Goal: Task Accomplishment & Management: Complete application form

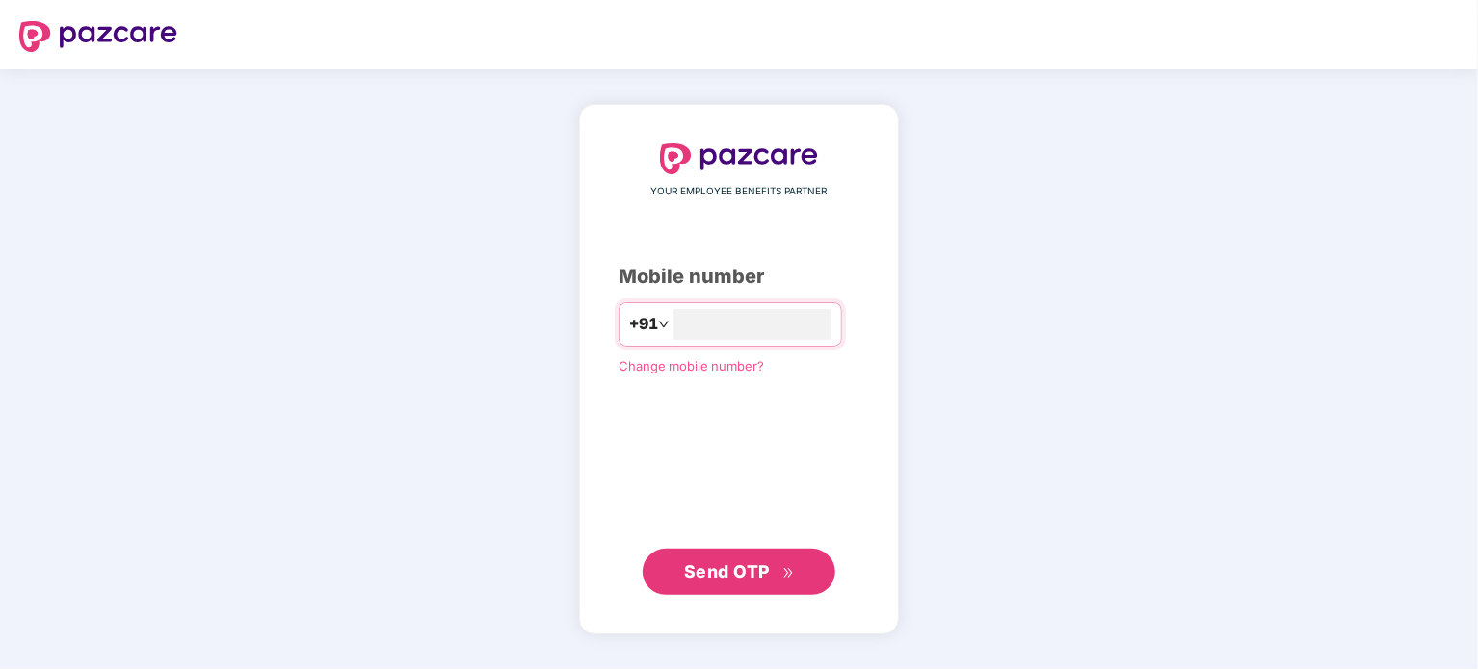
type input "**********"
click at [752, 572] on span "Send OTP" at bounding box center [727, 571] width 86 height 20
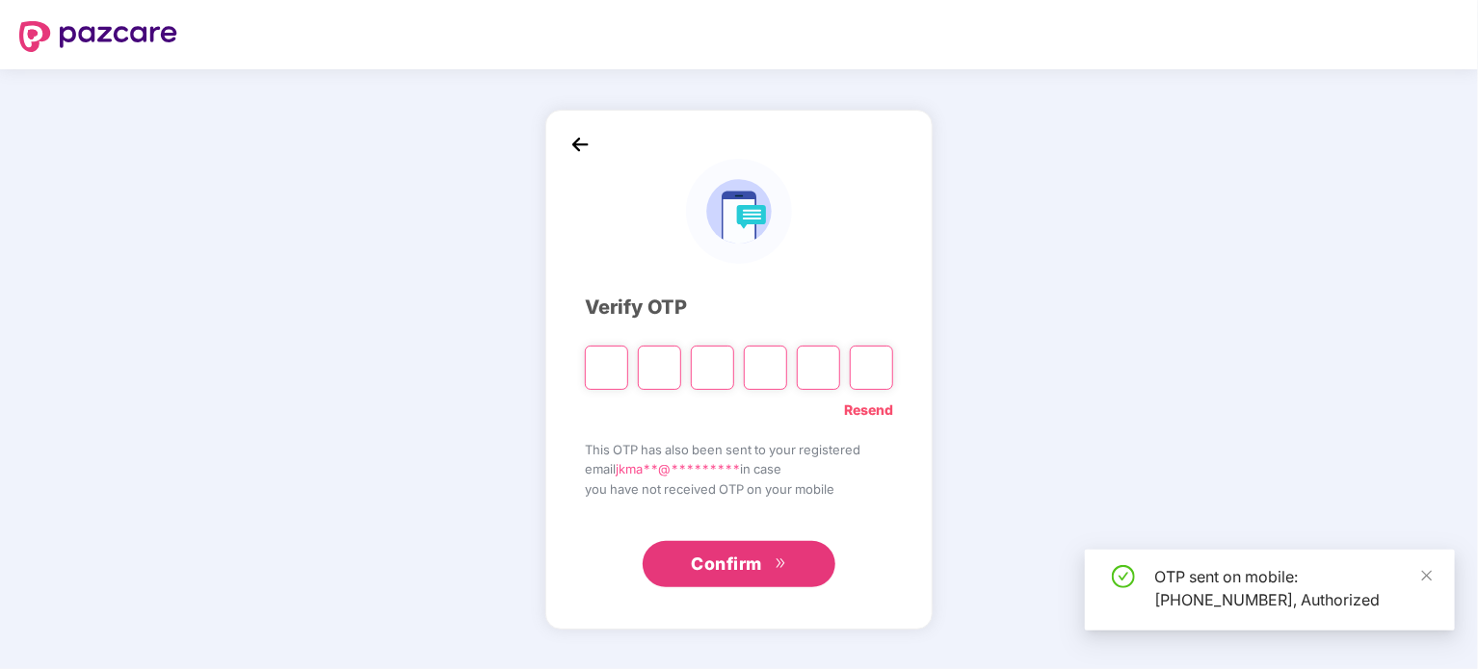
click at [601, 361] on input "Please enter verification code. Digit 1" at bounding box center [606, 368] width 43 height 44
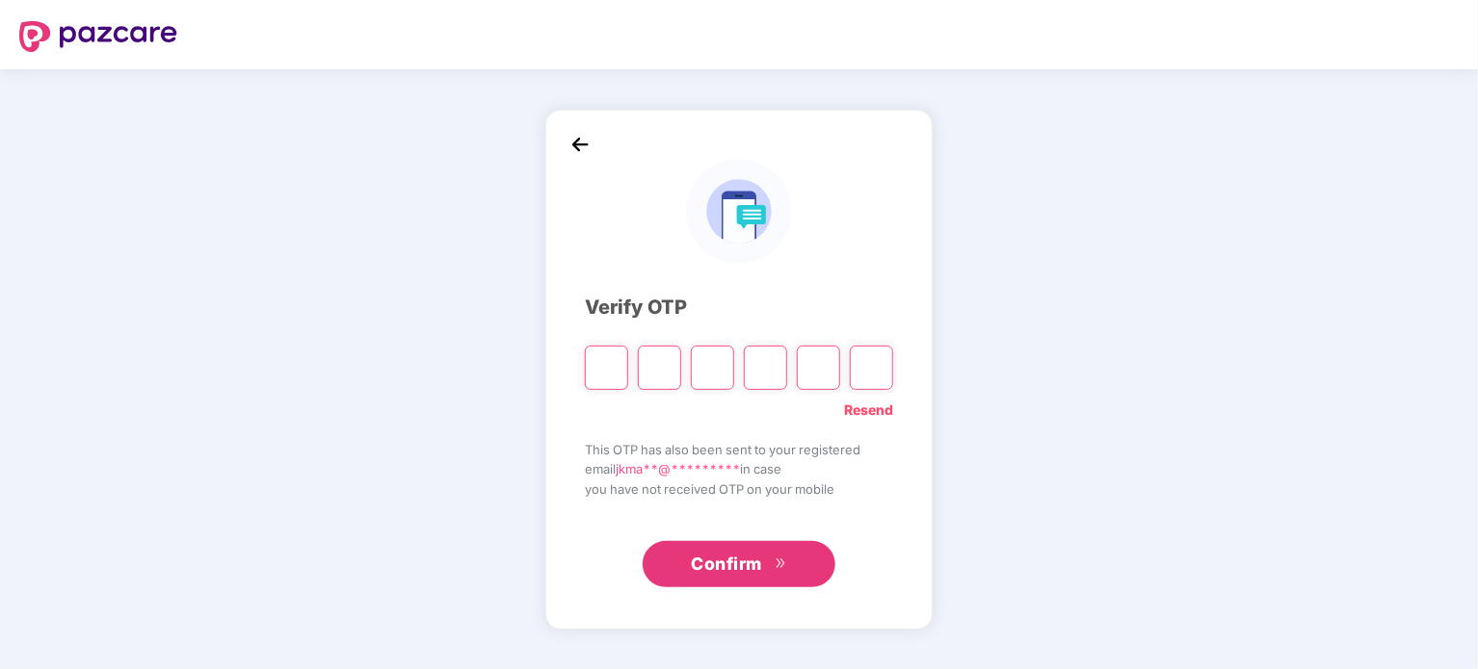
type input "*"
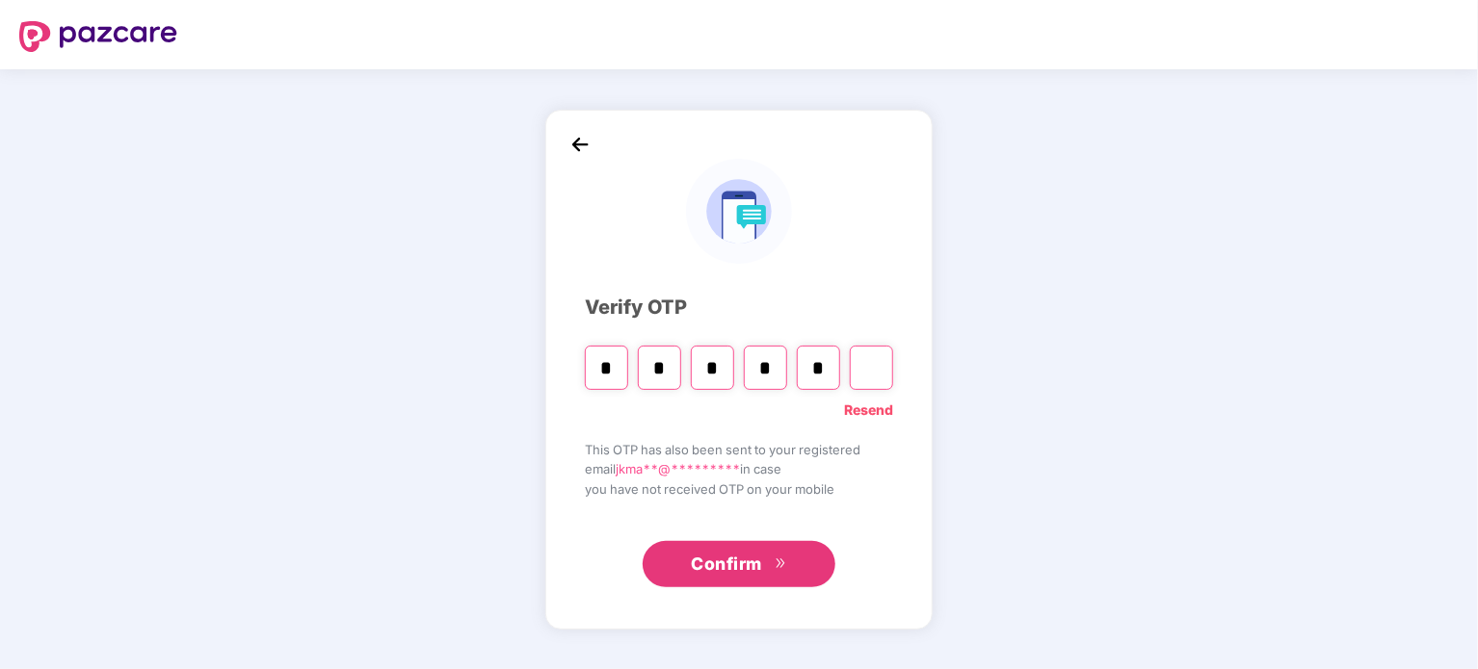
type input "*"
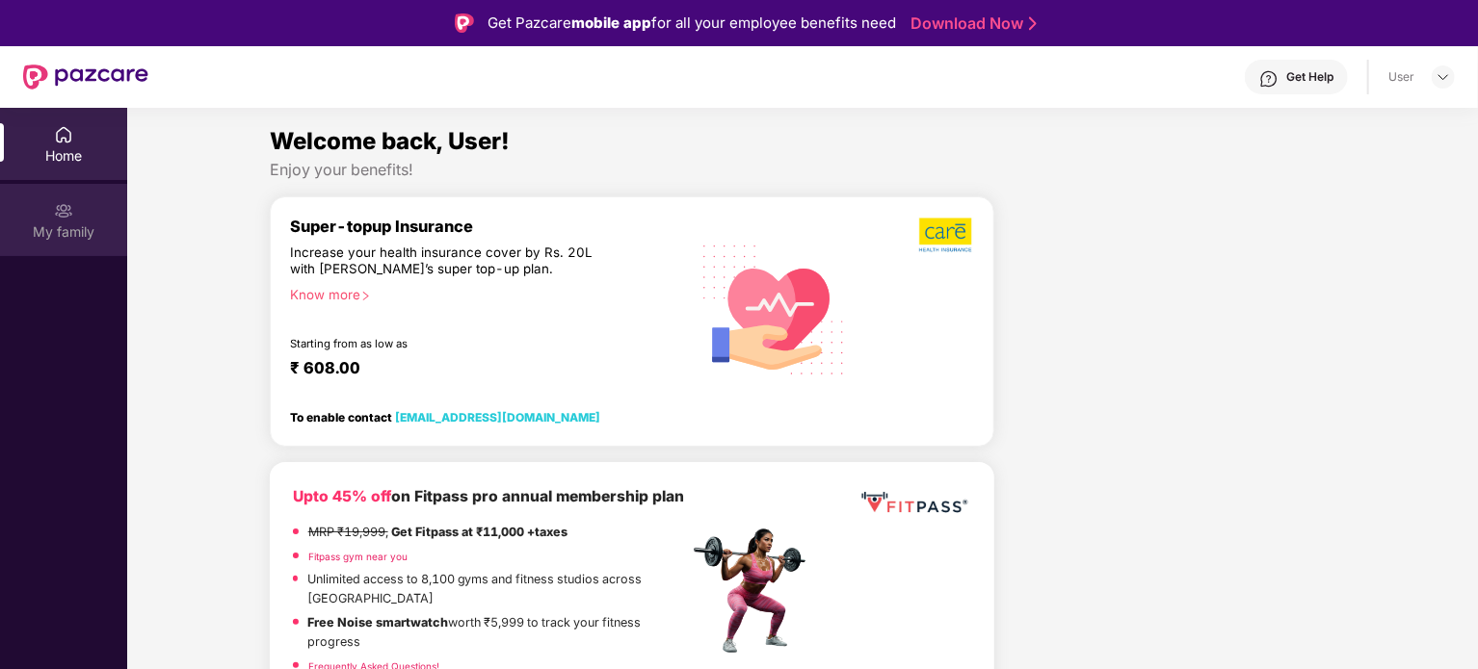
click at [64, 207] on img at bounding box center [63, 210] width 19 height 19
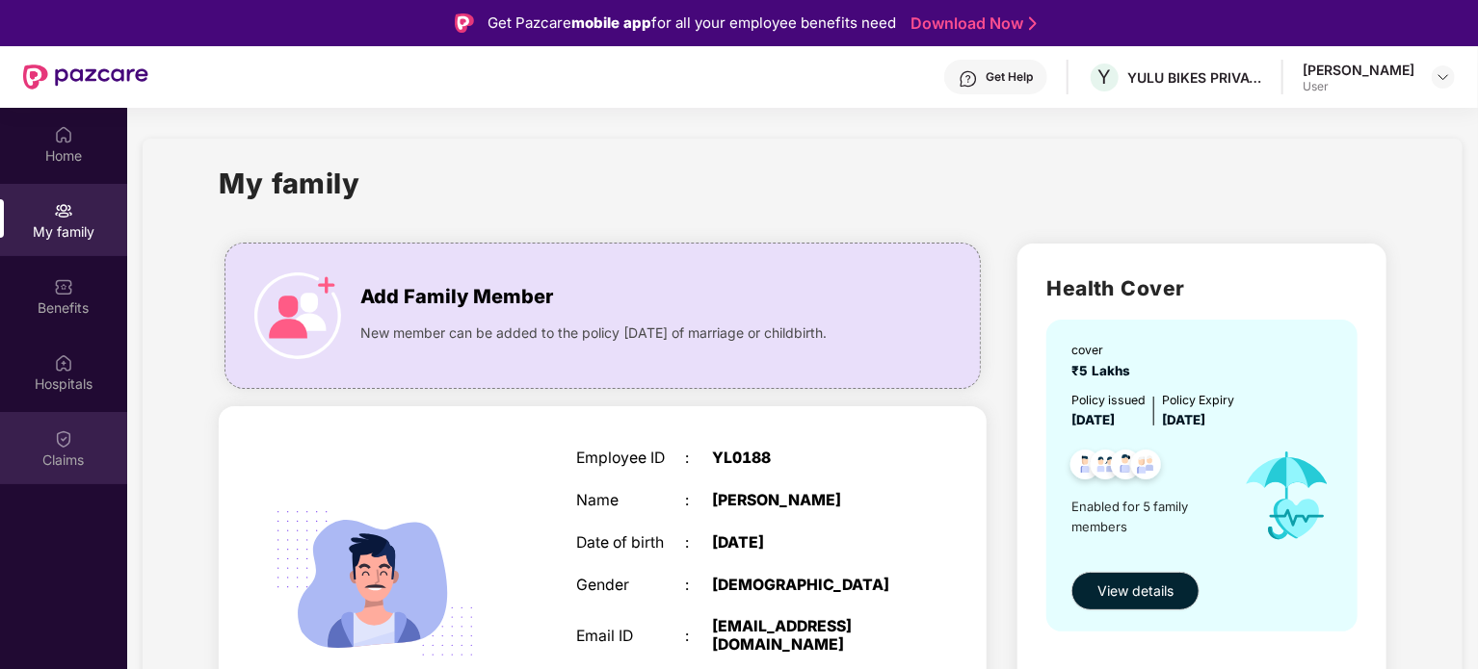
click at [84, 451] on div "Claims" at bounding box center [63, 460] width 127 height 19
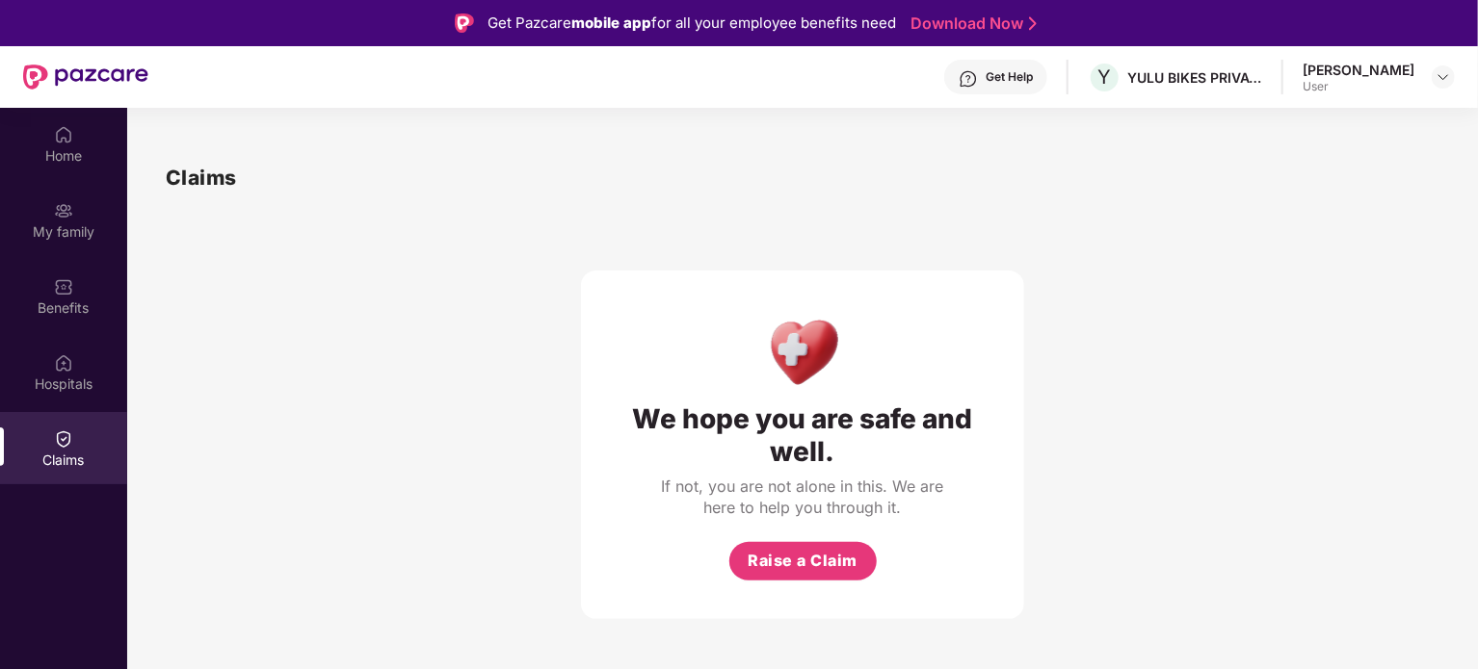
scroll to position [108, 0]
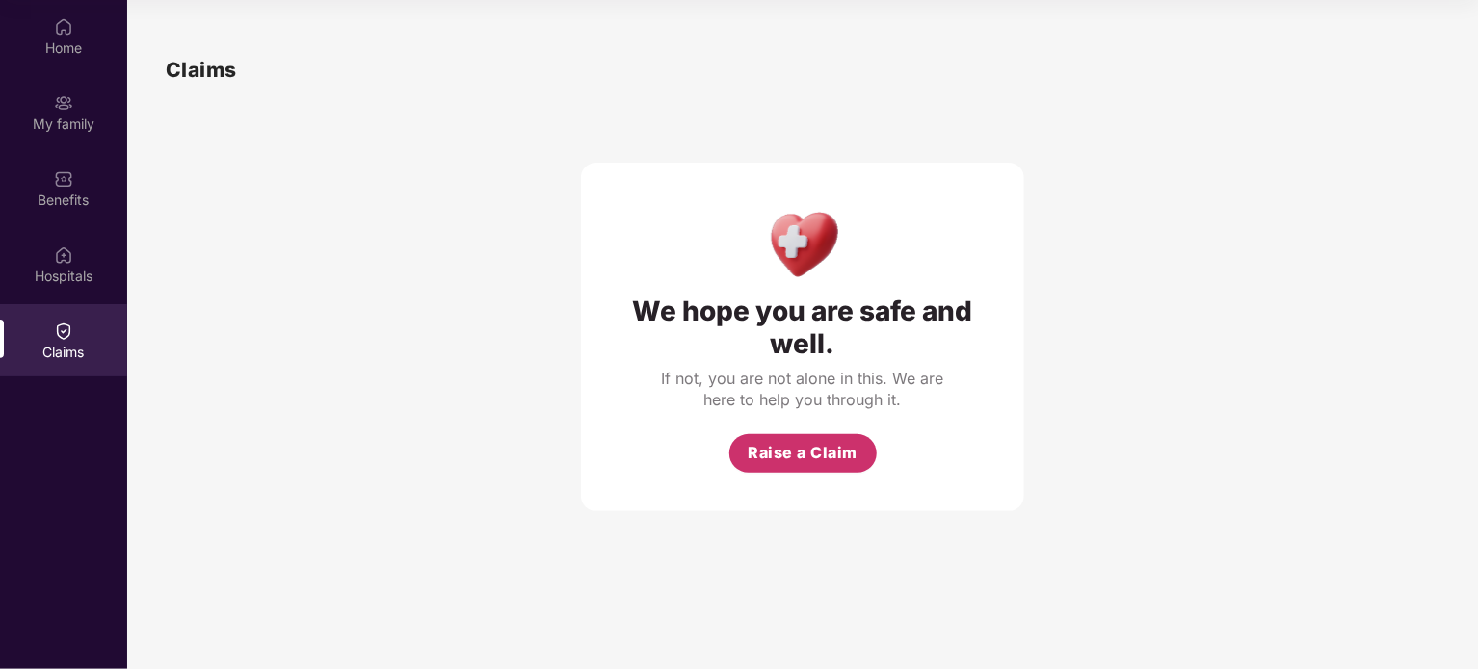
click at [790, 459] on span "Raise a Claim" at bounding box center [802, 453] width 110 height 24
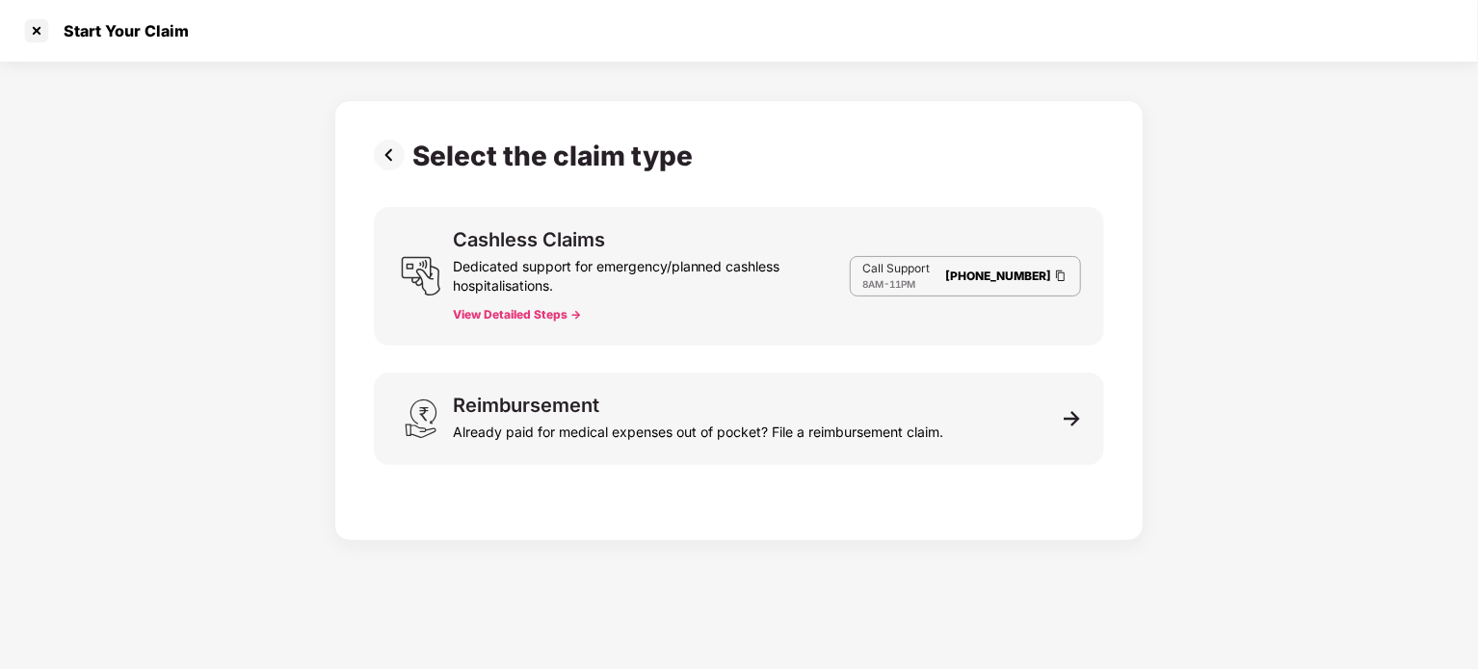
scroll to position [46, 0]
click at [512, 316] on button "View Detailed Steps ->" at bounding box center [517, 314] width 128 height 15
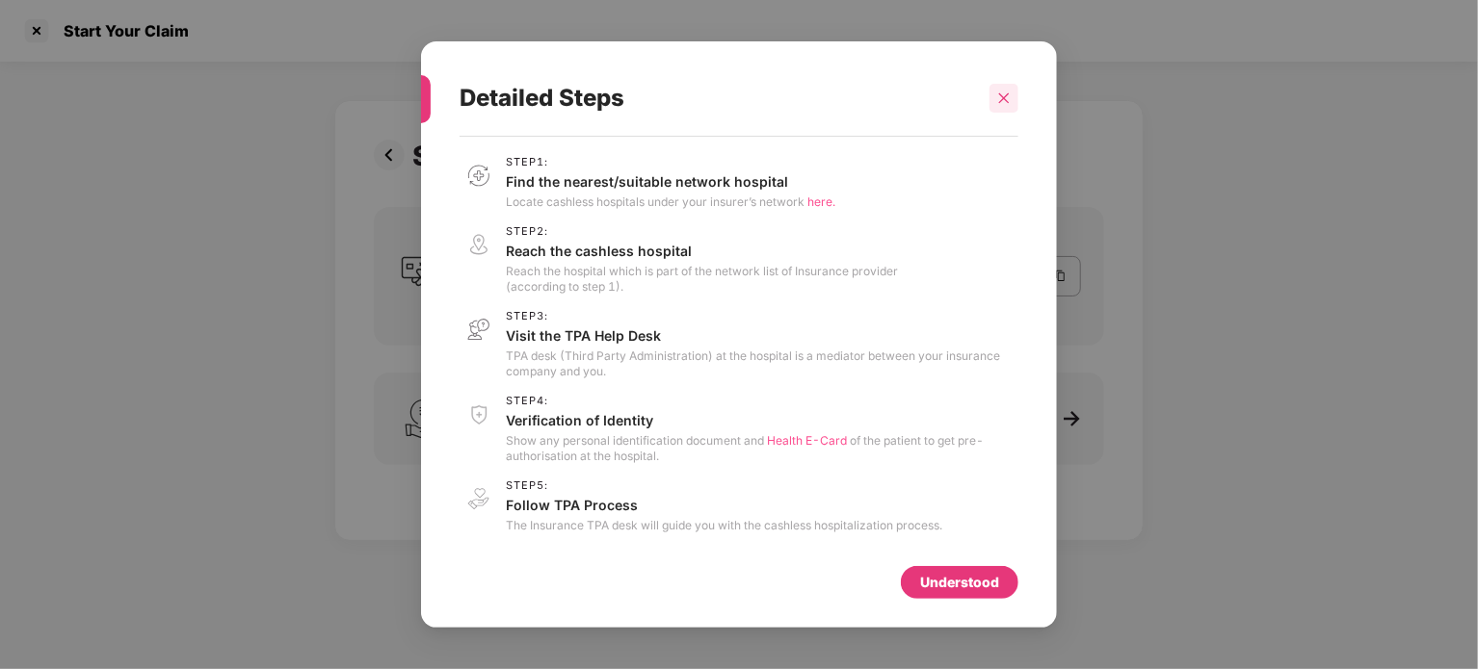
click at [1008, 99] on icon "close" at bounding box center [1003, 98] width 13 height 13
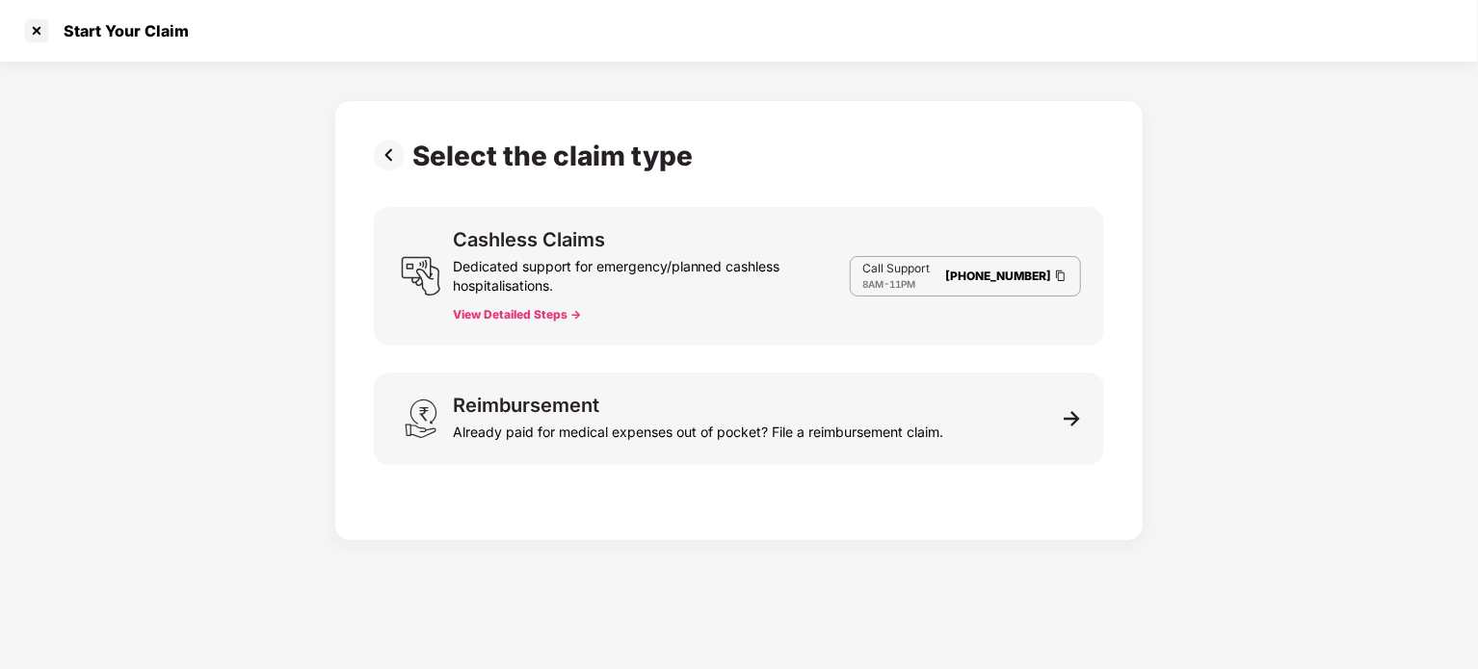
click at [539, 316] on button "View Detailed Steps ->" at bounding box center [517, 314] width 128 height 15
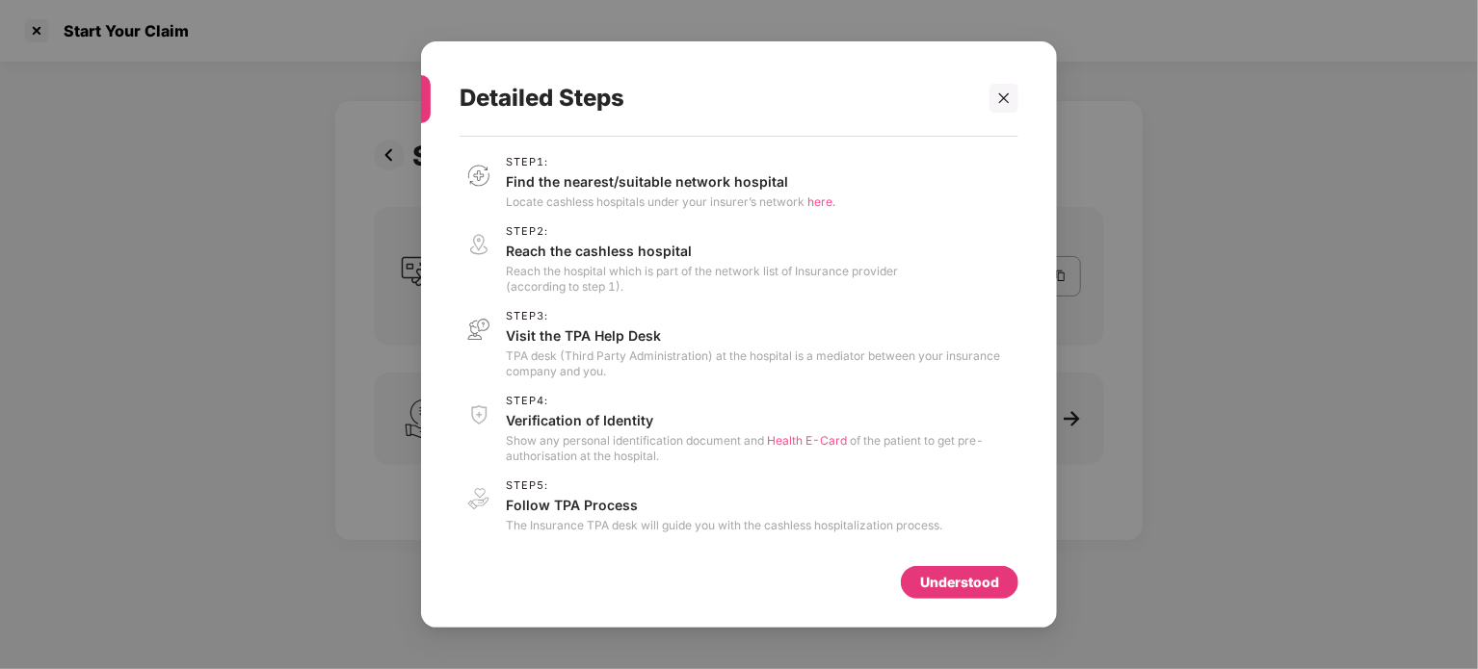
click at [813, 202] on span "here." at bounding box center [821, 202] width 28 height 14
click at [789, 438] on span "Health E-Card" at bounding box center [807, 440] width 80 height 14
click at [799, 433] on span "Health E-Card" at bounding box center [807, 440] width 80 height 14
click at [1013, 92] on div at bounding box center [1003, 98] width 29 height 29
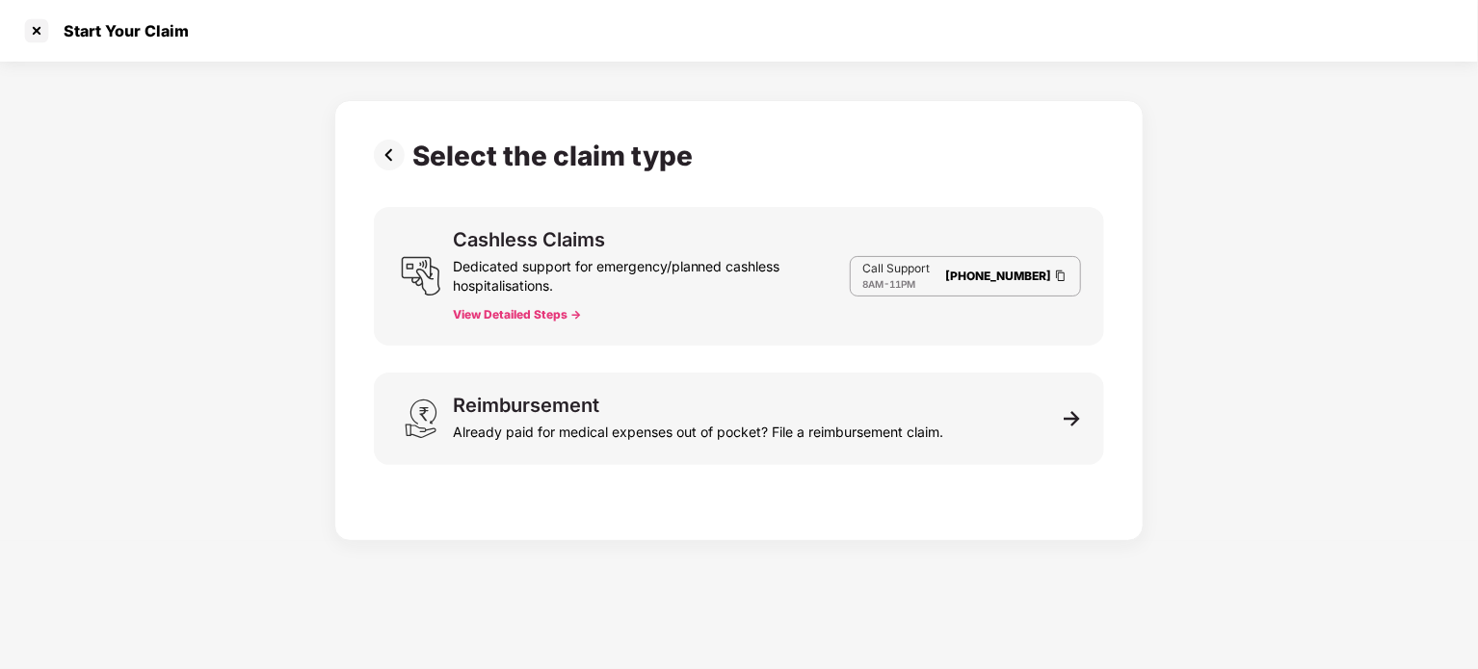
click at [529, 320] on button "View Detailed Steps ->" at bounding box center [517, 314] width 128 height 15
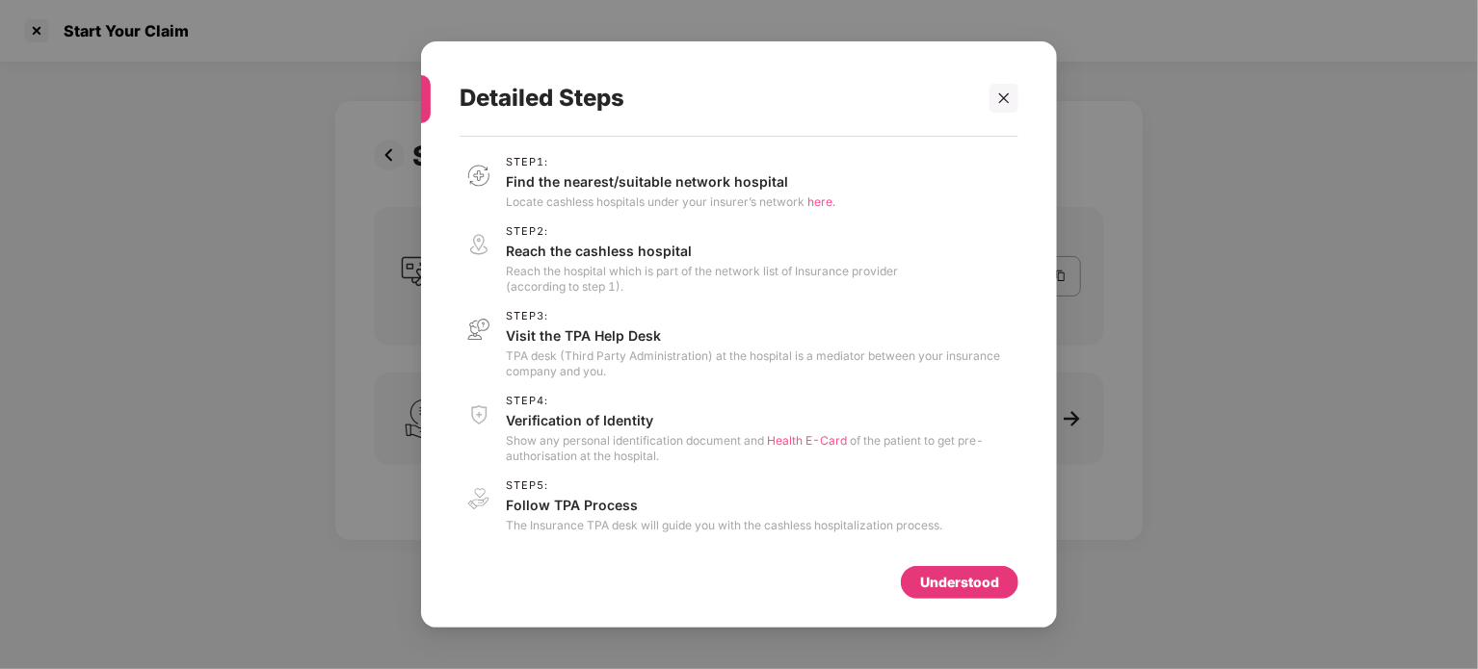
click at [818, 204] on span "here." at bounding box center [821, 202] width 28 height 14
click at [791, 447] on span "Health E-Card" at bounding box center [807, 440] width 80 height 14
click at [794, 443] on span "Health E-Card" at bounding box center [807, 440] width 80 height 14
click at [824, 438] on span "Health E-Card" at bounding box center [807, 440] width 80 height 14
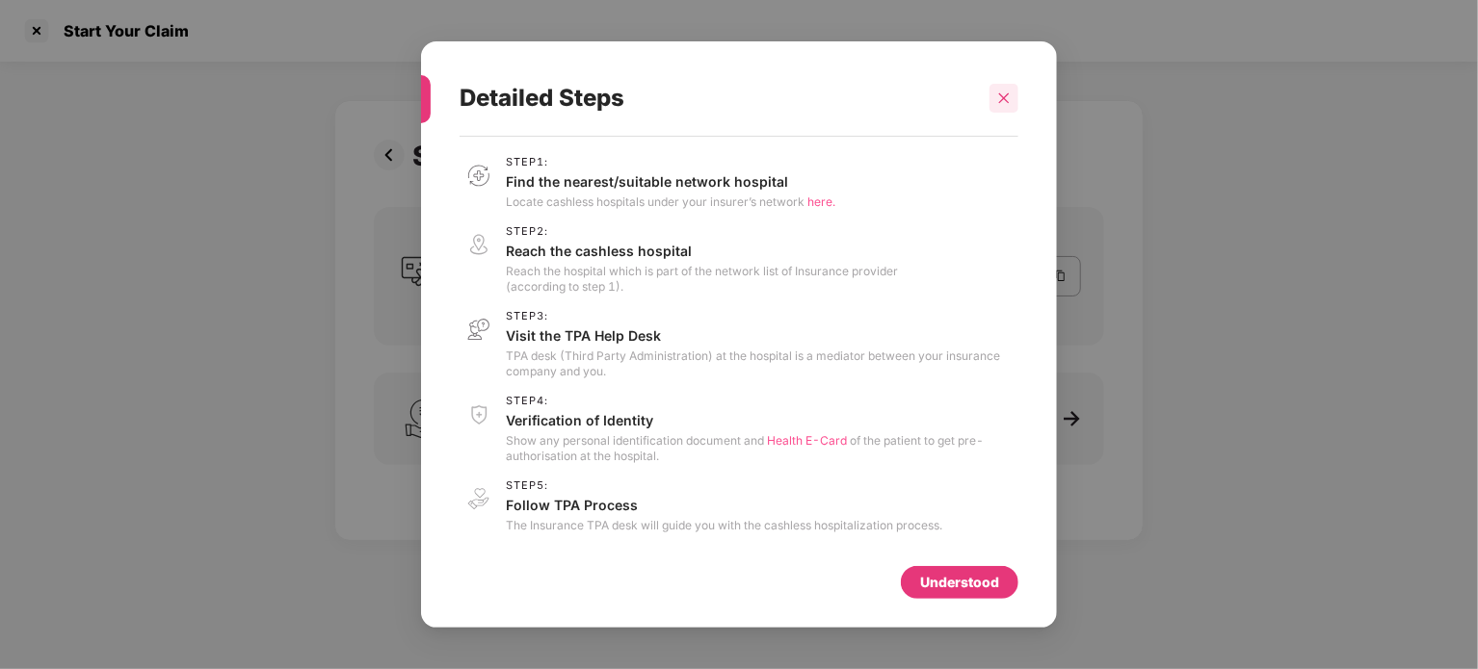
click at [1009, 97] on icon "close" at bounding box center [1003, 98] width 13 height 13
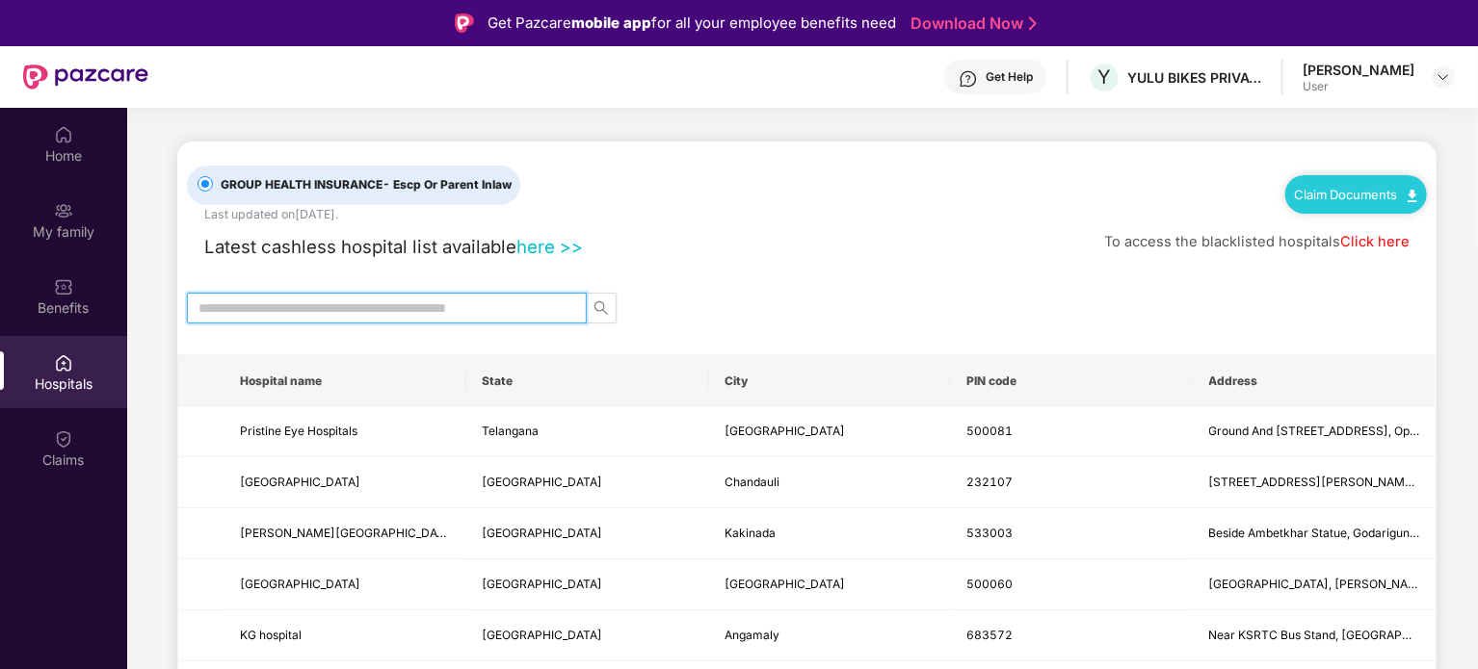
click at [441, 299] on input "text" at bounding box center [378, 308] width 361 height 21
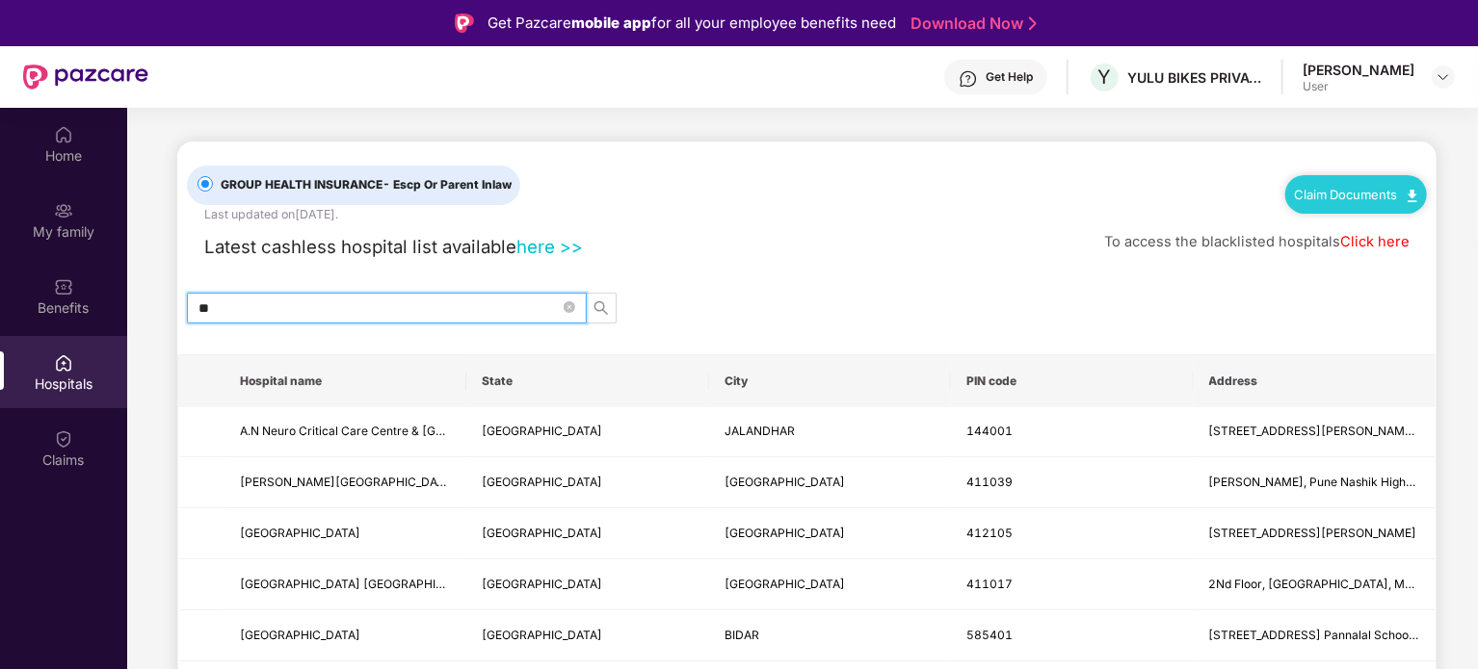
type input "*"
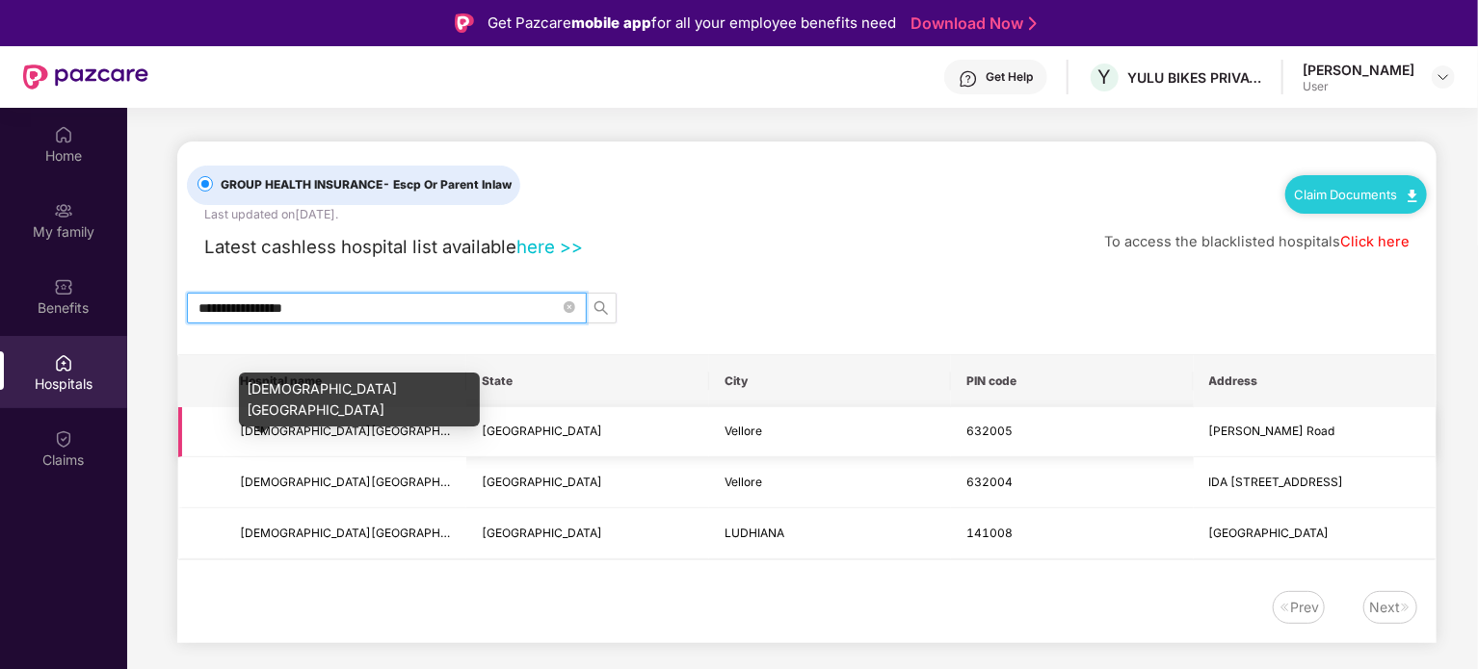
type input "**********"
click at [354, 432] on span "[DEMOGRAPHIC_DATA][GEOGRAPHIC_DATA]" at bounding box center [365, 431] width 251 height 14
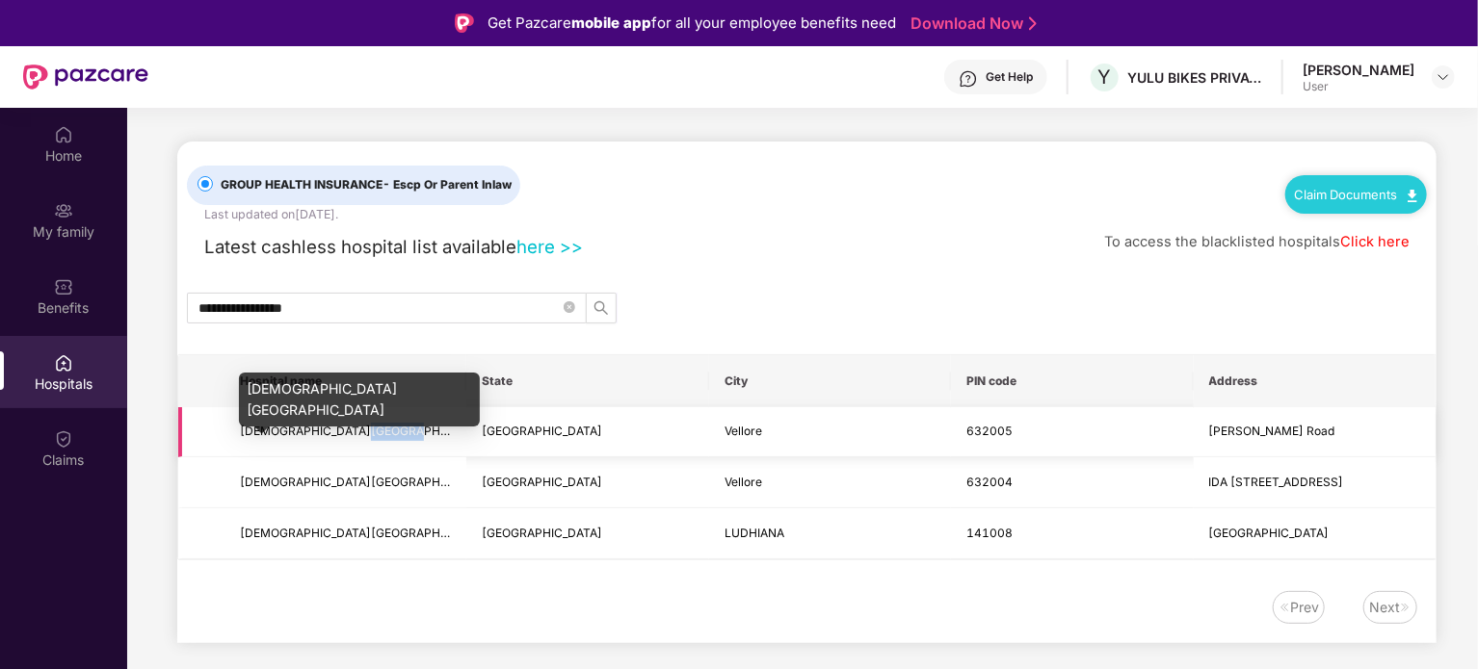
click at [354, 432] on span "[DEMOGRAPHIC_DATA][GEOGRAPHIC_DATA]" at bounding box center [365, 431] width 251 height 14
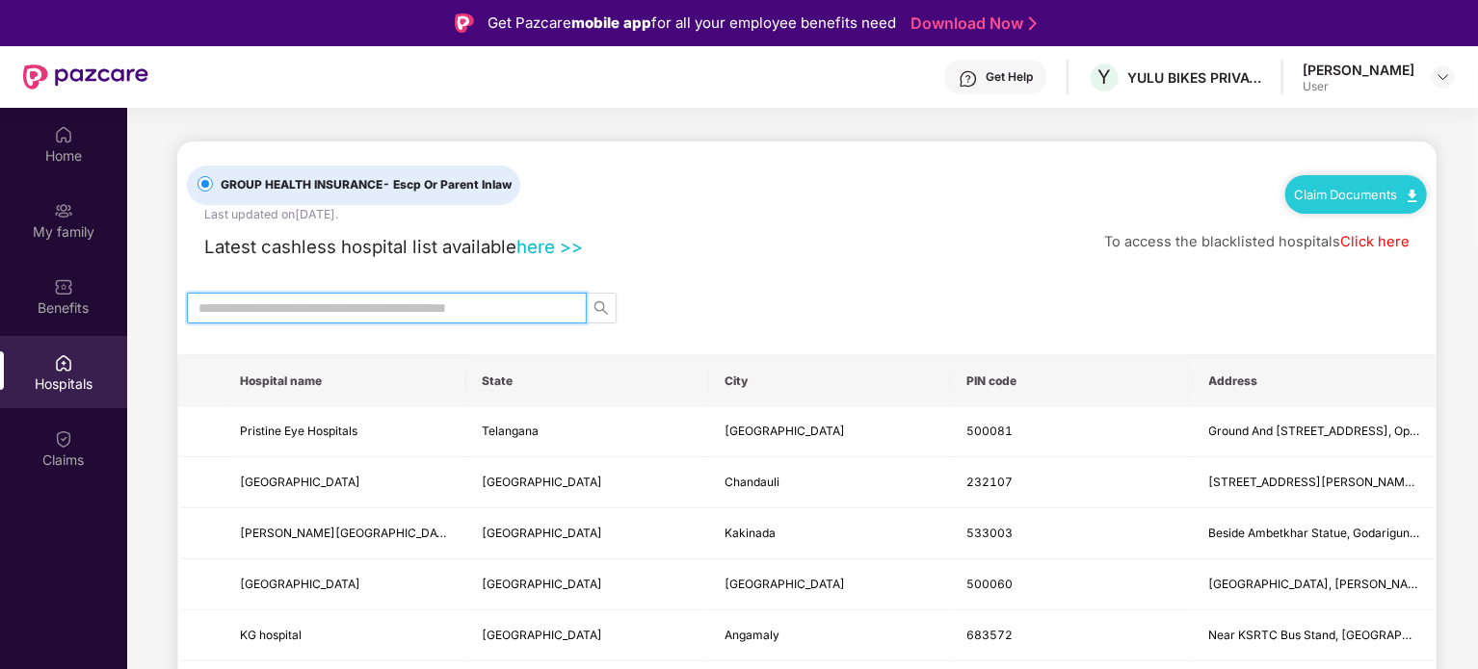
click at [401, 307] on input "text" at bounding box center [378, 308] width 361 height 21
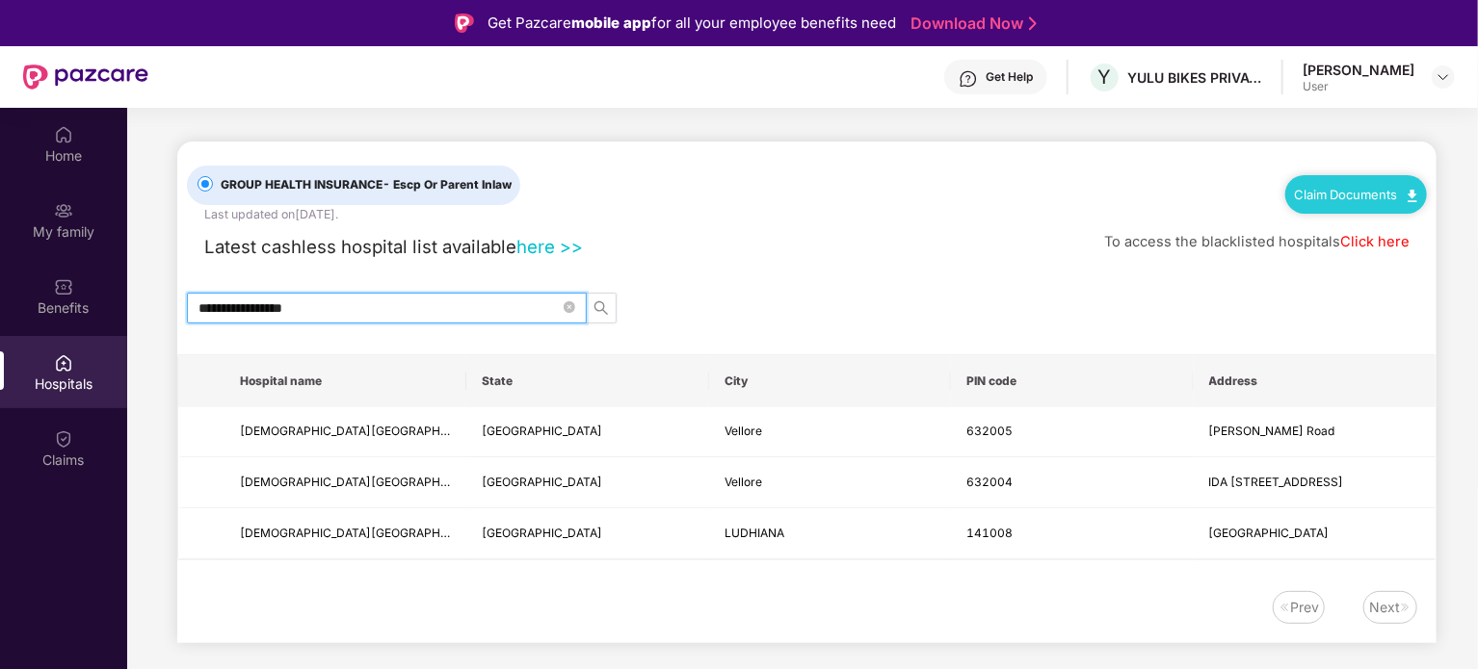
type input "**********"
click at [1449, 76] on img at bounding box center [1442, 76] width 15 height 15
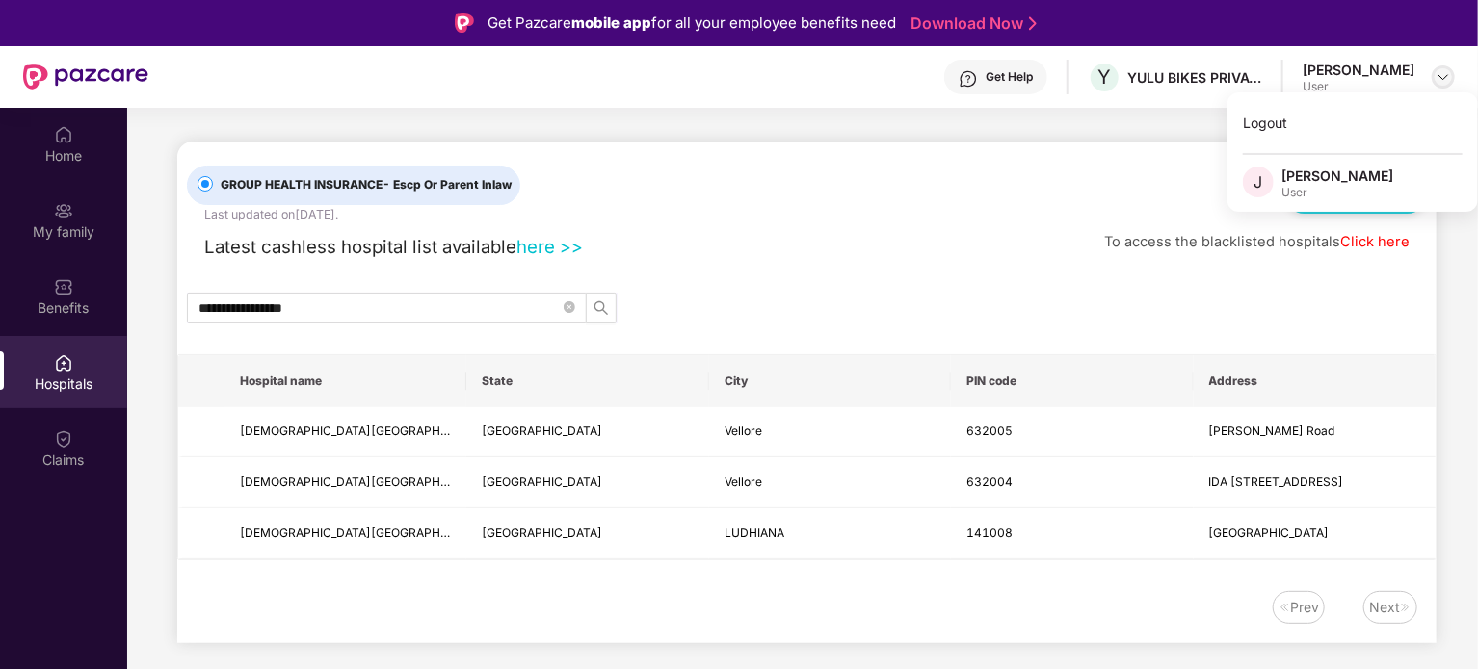
click at [1449, 76] on img at bounding box center [1442, 76] width 15 height 15
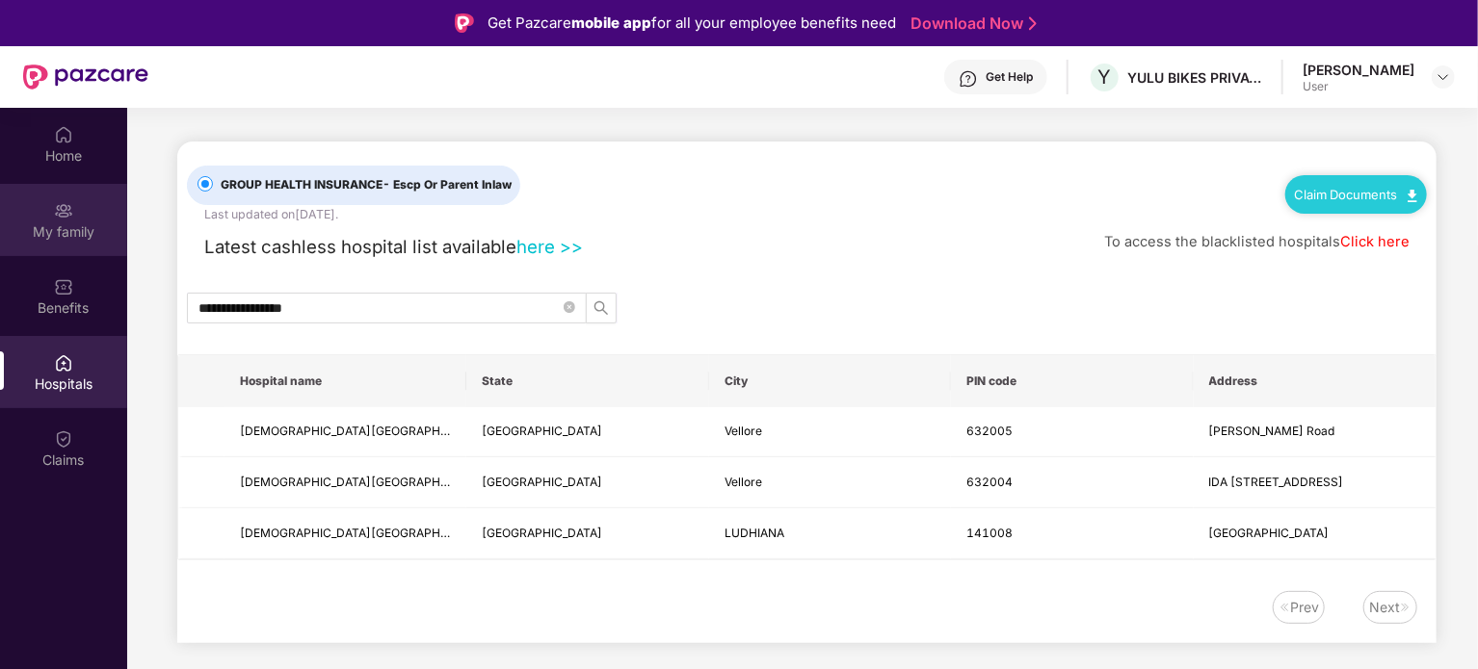
click at [40, 208] on div "My family" at bounding box center [63, 220] width 127 height 72
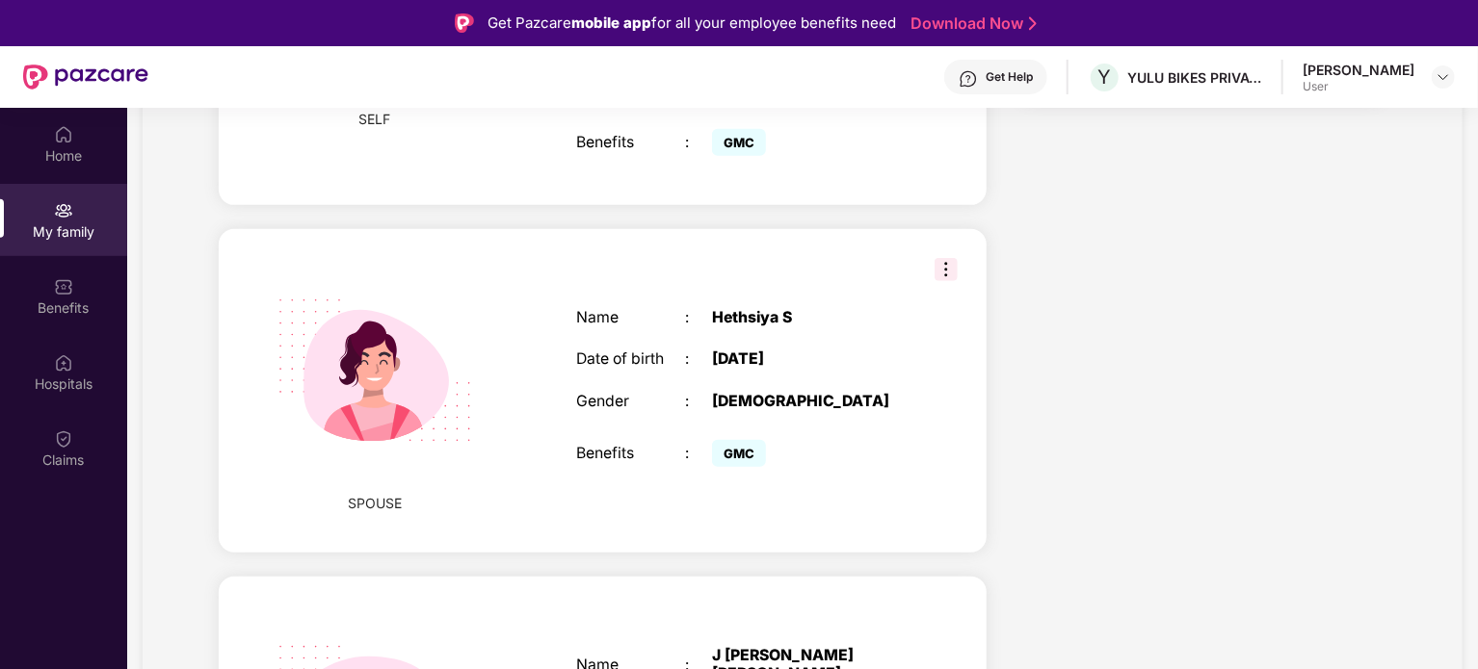
scroll to position [551, 0]
